Goal: Obtain resource: Download file/media

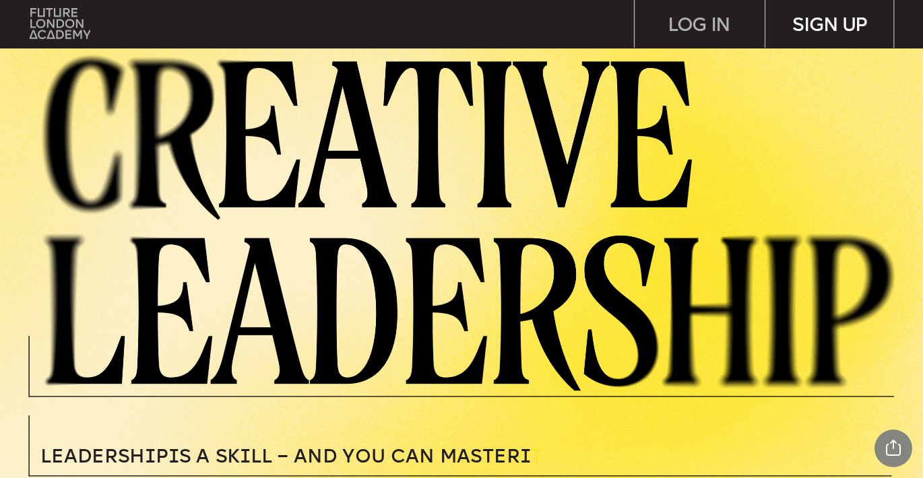
scroll to position [307, 0]
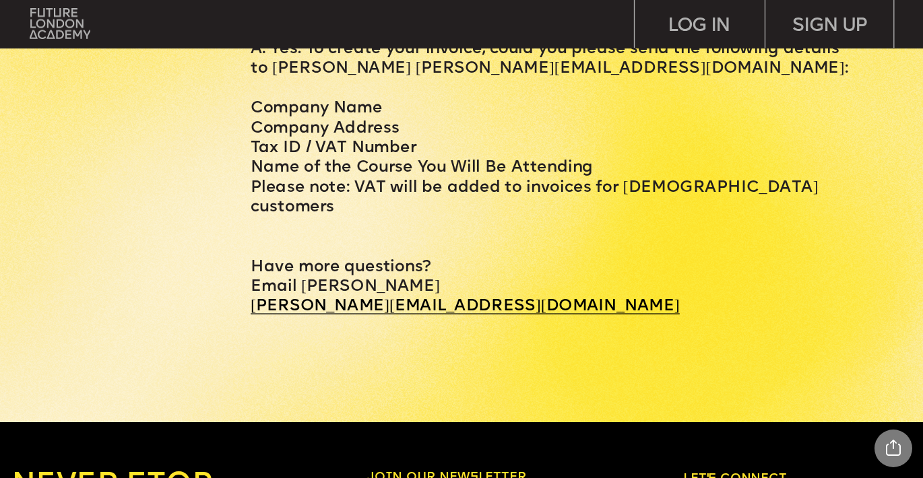
scroll to position [5806, 0]
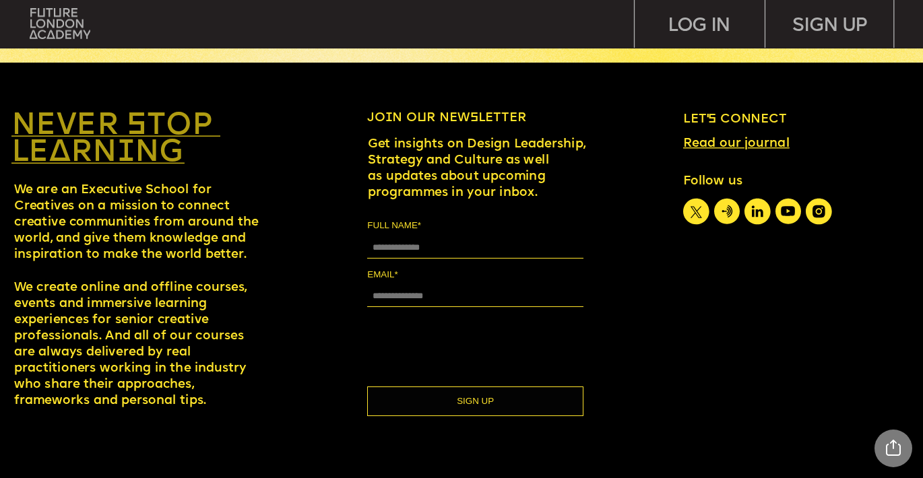
click at [88, 139] on link "NEVER STOP LEARNING" at bounding box center [115, 140] width 209 height 58
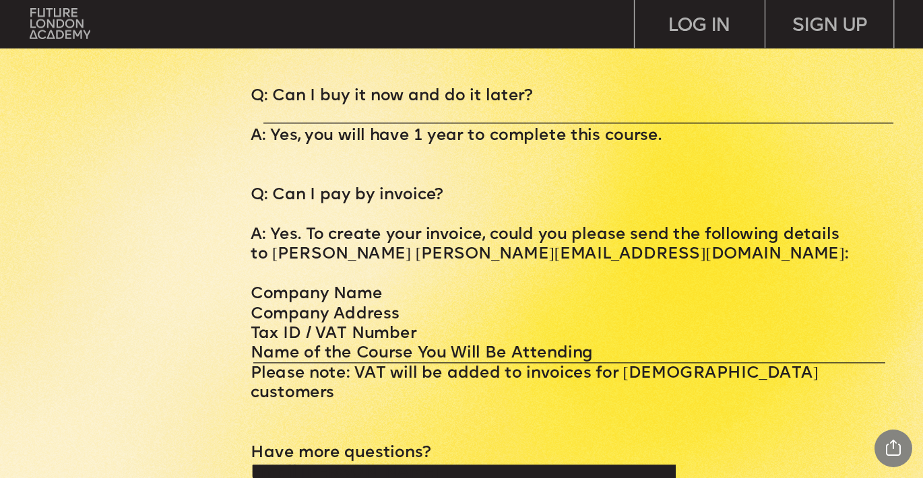
scroll to position [5239, 0]
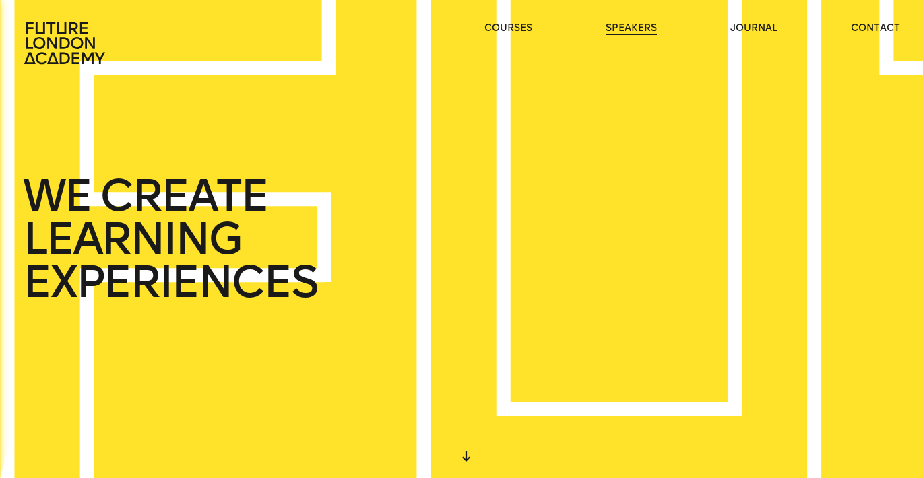
click at [622, 28] on link "speakers" at bounding box center [631, 28] width 51 height 13
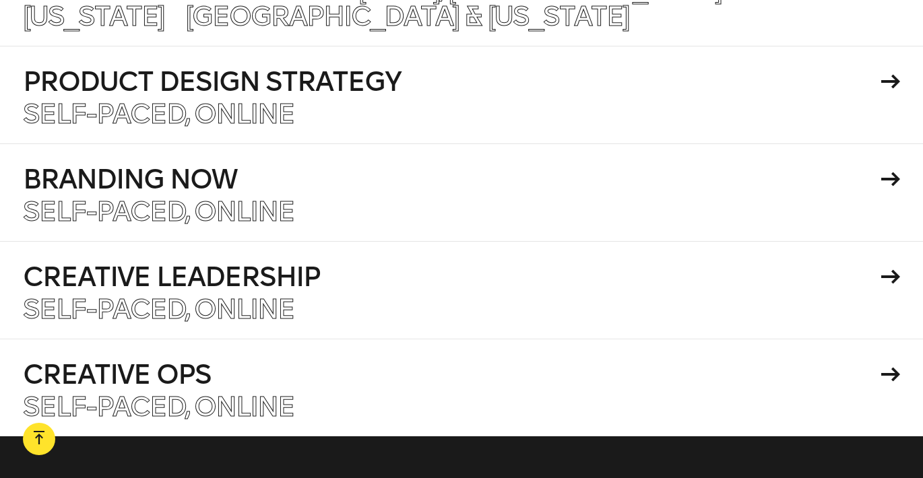
scroll to position [27355, 0]
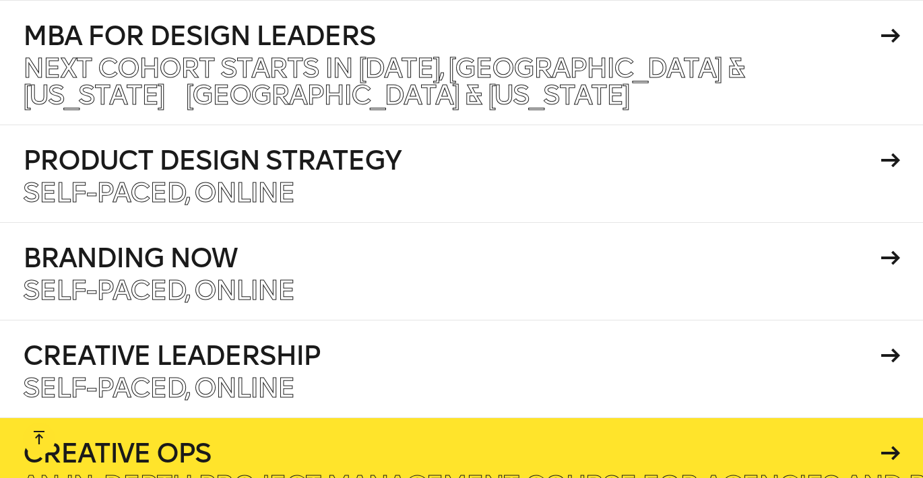
click at [418, 440] on h4 "Creative Ops" at bounding box center [450, 453] width 854 height 27
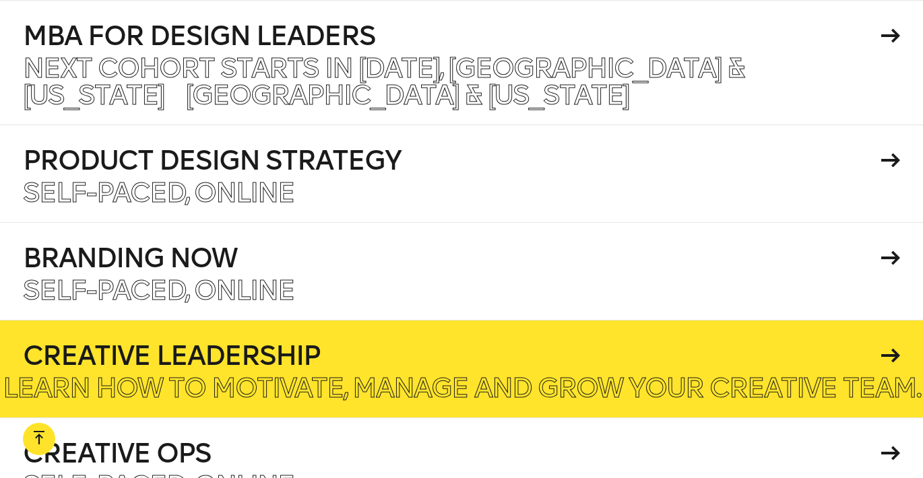
click at [449, 375] on p "Learn how to motivate, manage and grow your creative team." at bounding box center [462, 388] width 918 height 27
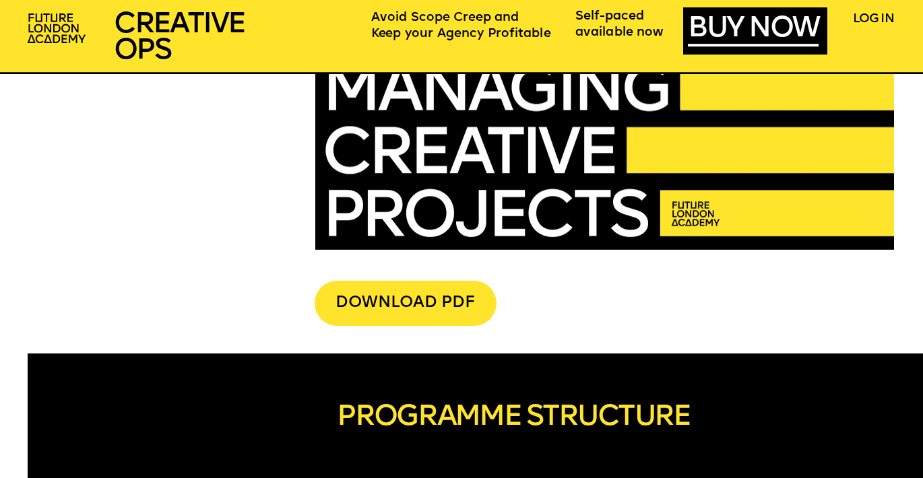
scroll to position [3271, 0]
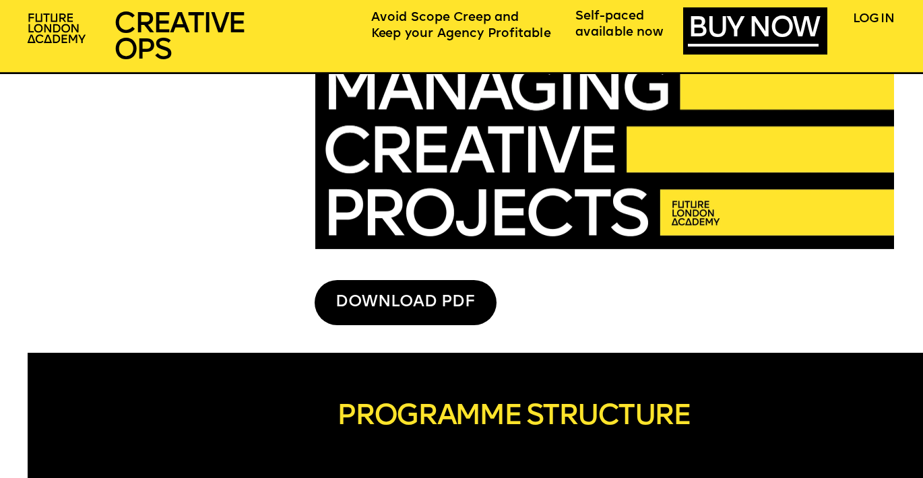
click at [400, 292] on div "DOWNLOAD PDF" at bounding box center [406, 302] width 182 height 45
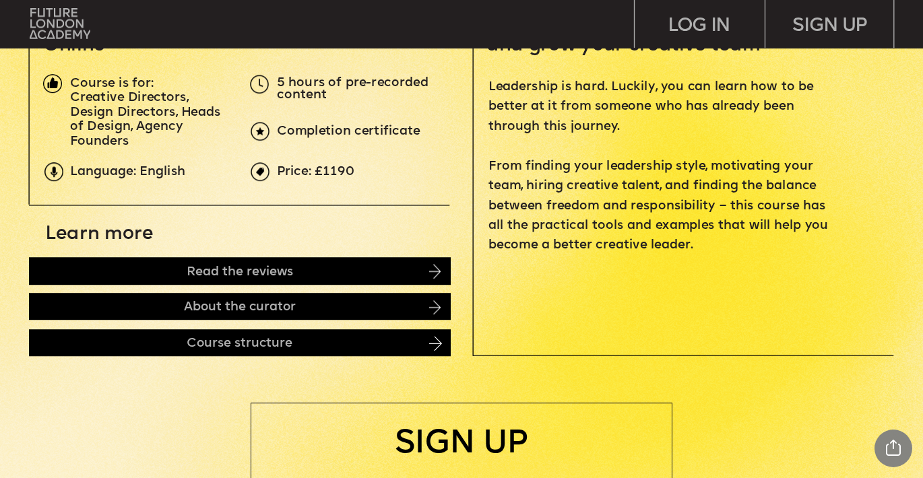
scroll to position [490, 0]
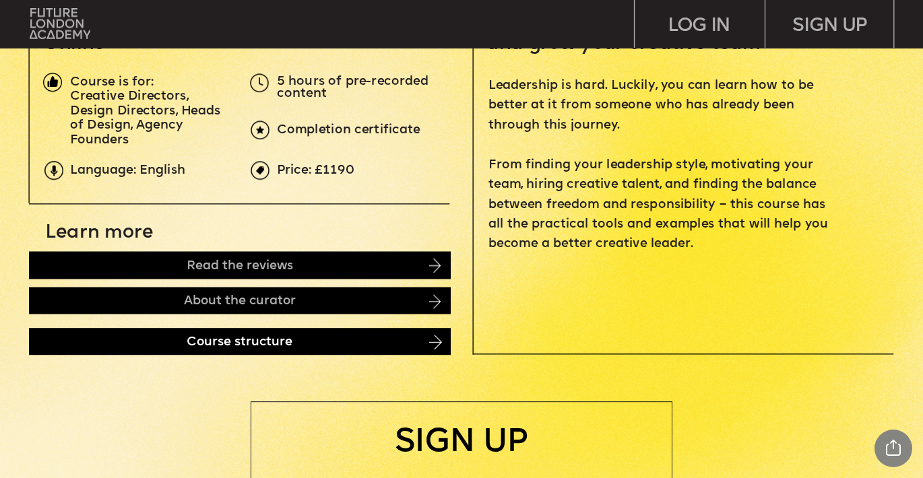
click at [357, 343] on div "Course structure" at bounding box center [240, 341] width 422 height 27
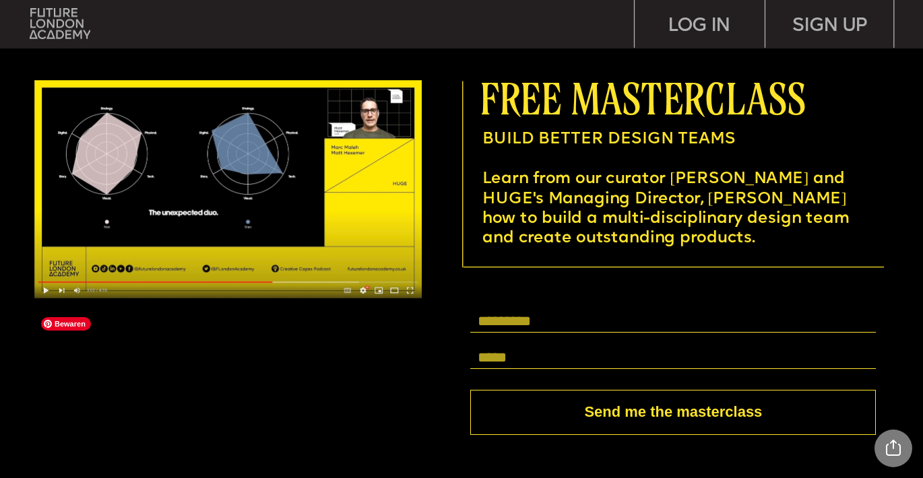
scroll to position [3549, 0]
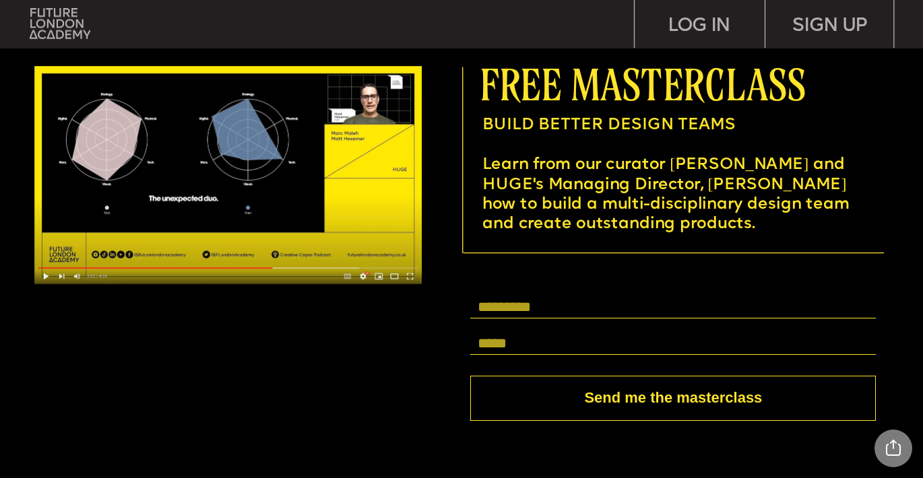
click at [491, 301] on input "text" at bounding box center [673, 307] width 406 height 22
type input "**********"
click at [628, 399] on button "Send me the masterclass" at bounding box center [673, 398] width 406 height 45
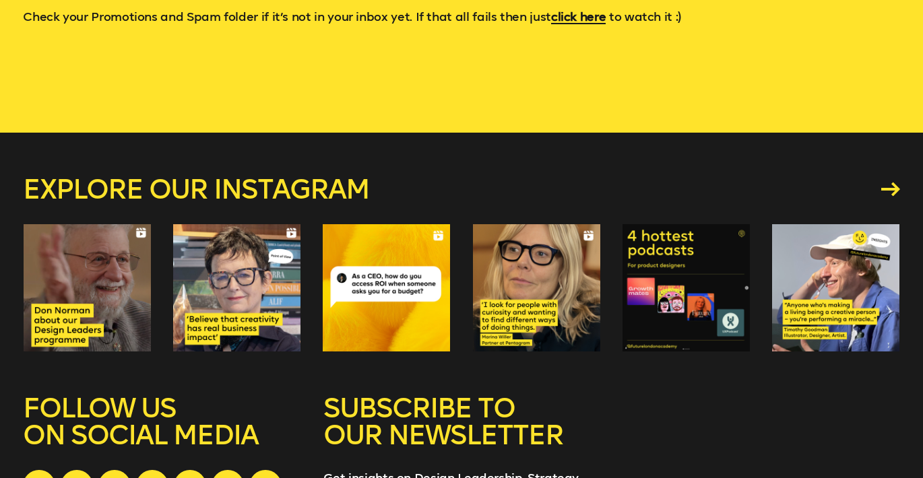
scroll to position [247, 0]
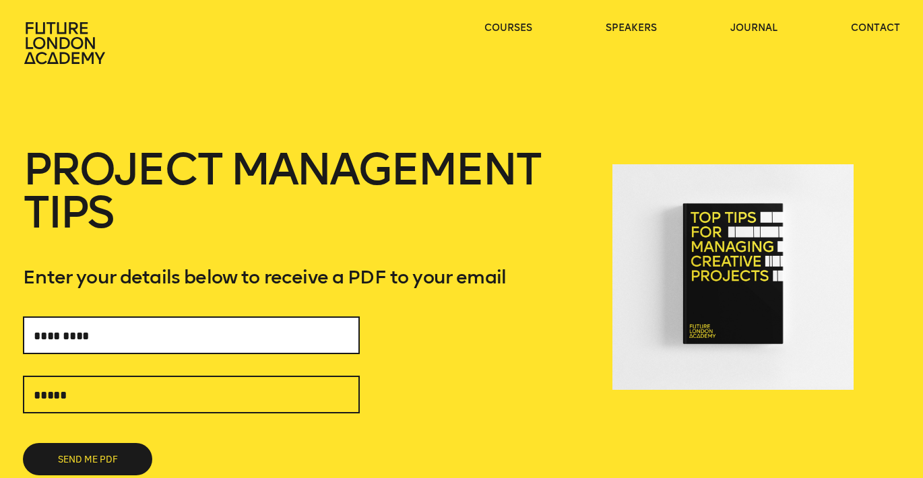
click at [259, 329] on input "text" at bounding box center [191, 336] width 337 height 38
type input "**********"
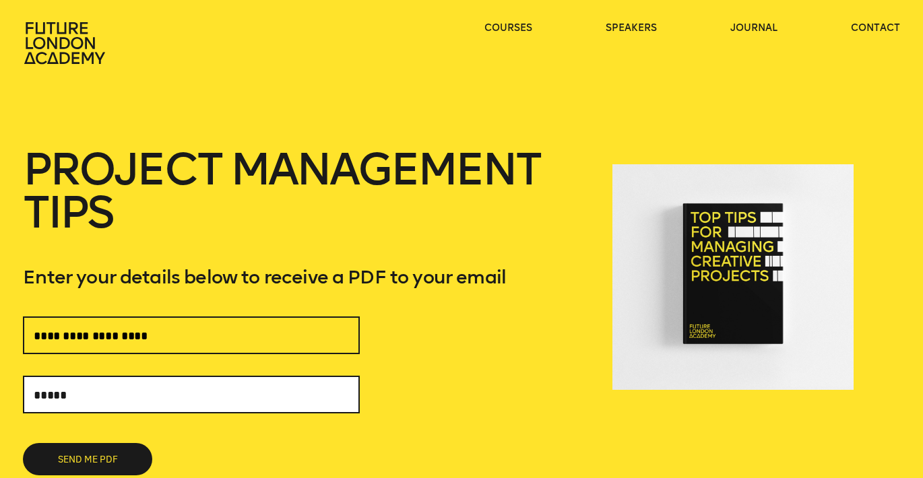
click at [141, 393] on input "text" at bounding box center [191, 395] width 337 height 38
type input "**********"
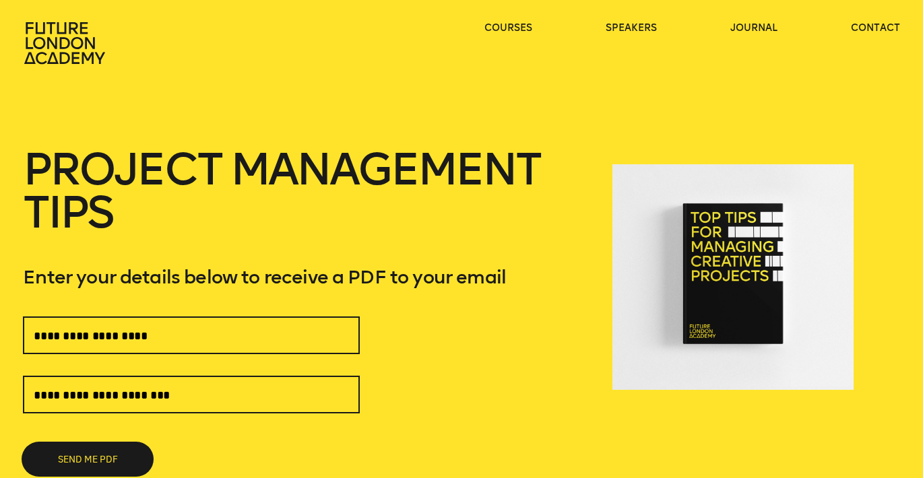
click at [96, 453] on button "SEND ME PDF" at bounding box center [87, 459] width 129 height 32
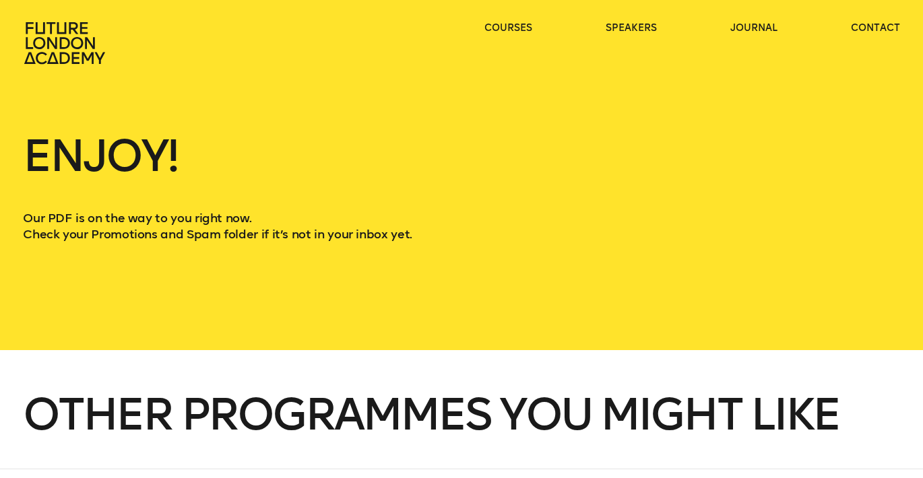
scroll to position [311, 0]
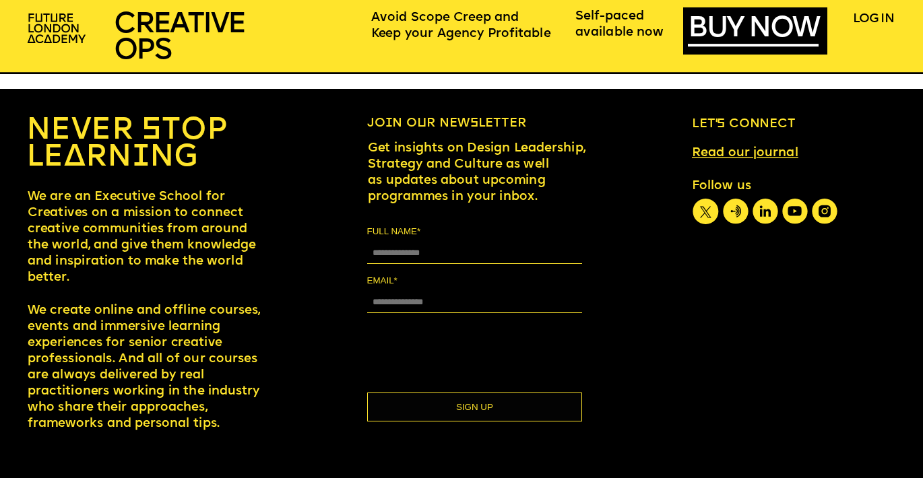
scroll to position [7651, 0]
click at [833, 211] on icon at bounding box center [824, 211] width 25 height 25
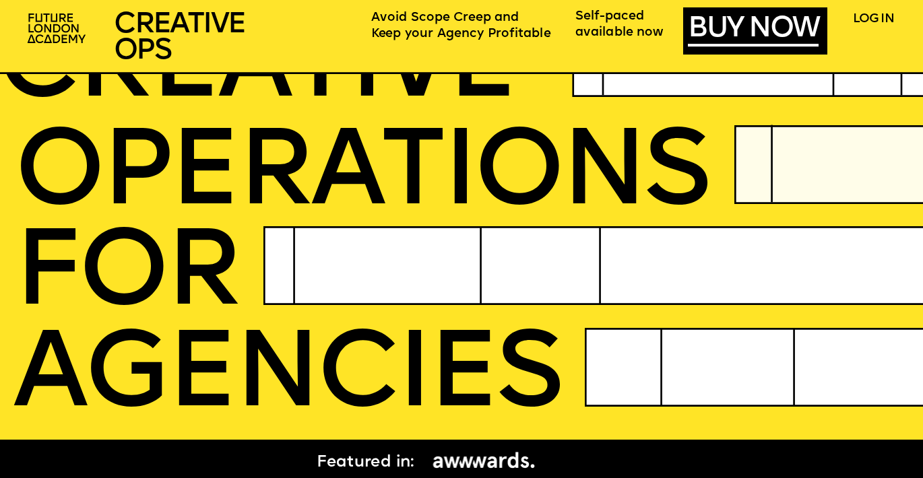
scroll to position [0, 0]
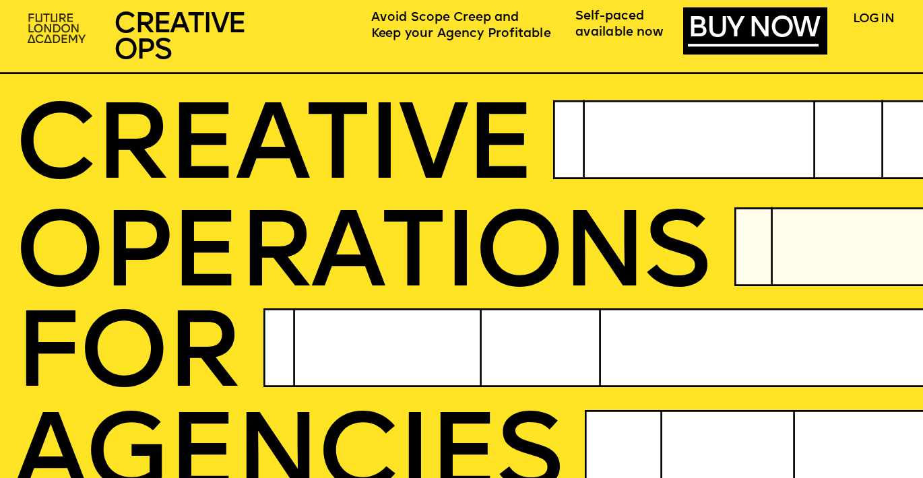
click at [47, 15] on img at bounding box center [57, 29] width 71 height 42
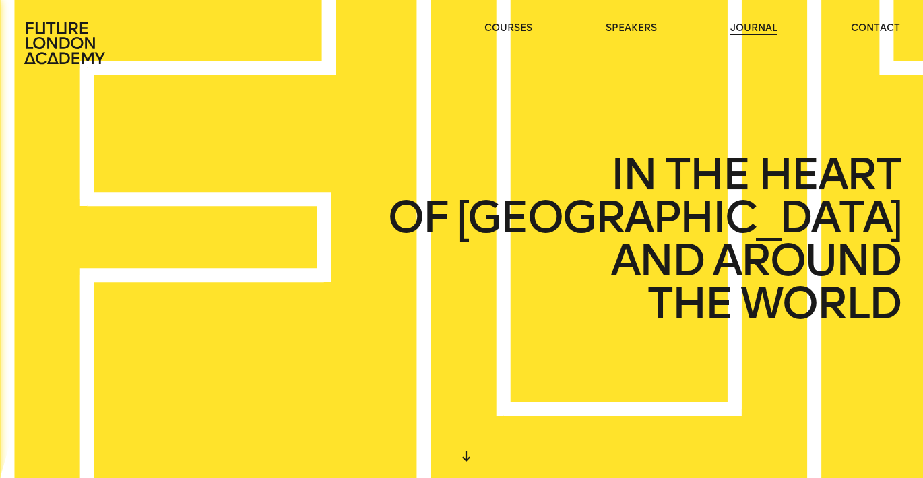
click at [750, 24] on link "journal" at bounding box center [753, 28] width 47 height 13
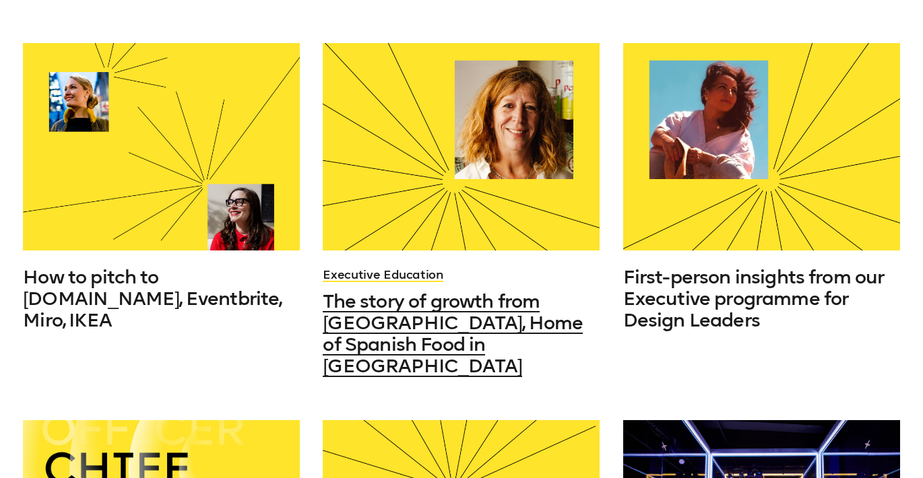
scroll to position [400, 0]
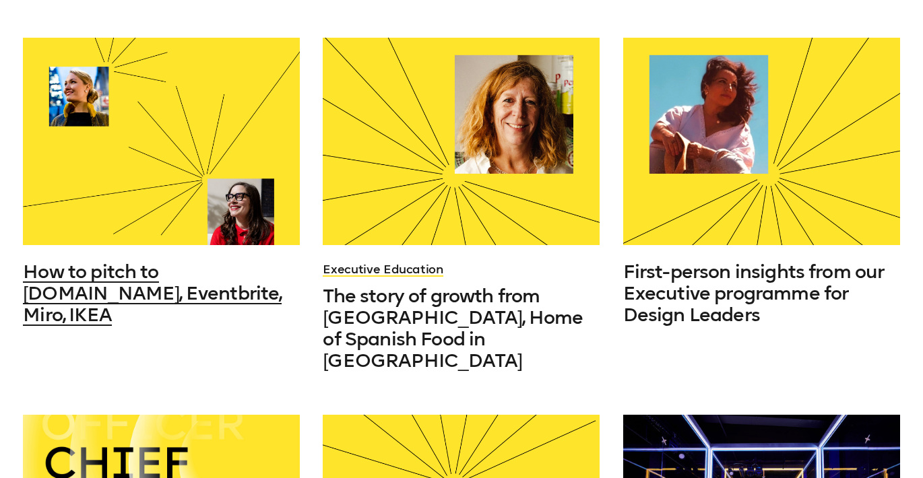
click at [158, 276] on span "How to pitch to [DOMAIN_NAME], Eventbrite, Miro, IKEA" at bounding box center [152, 293] width 258 height 65
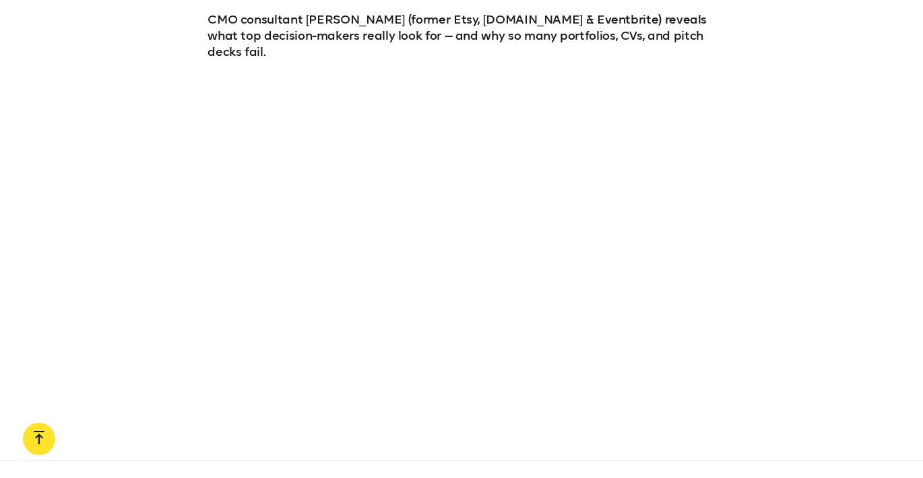
scroll to position [1042, 0]
